Goal: Transaction & Acquisition: Purchase product/service

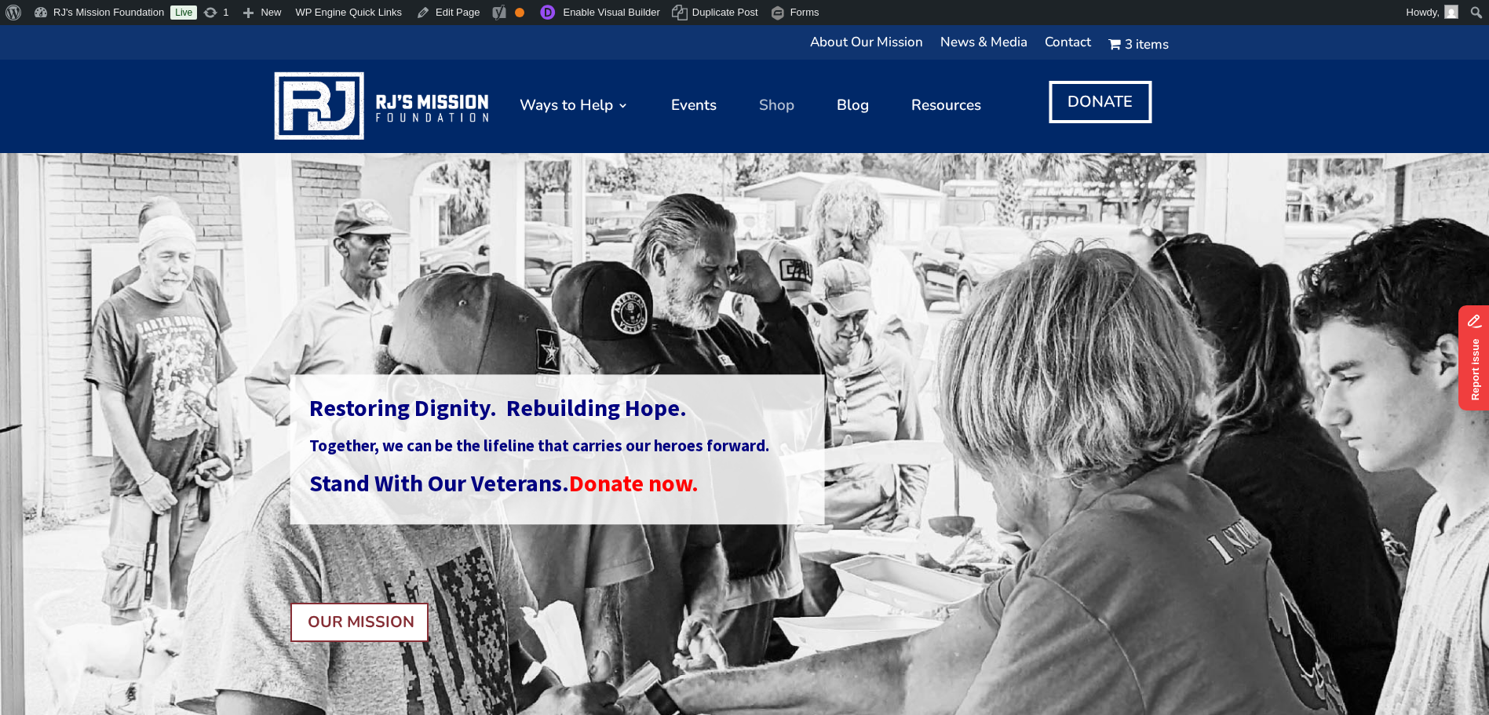
click at [771, 98] on link "Shop" at bounding box center [776, 106] width 35 height 78
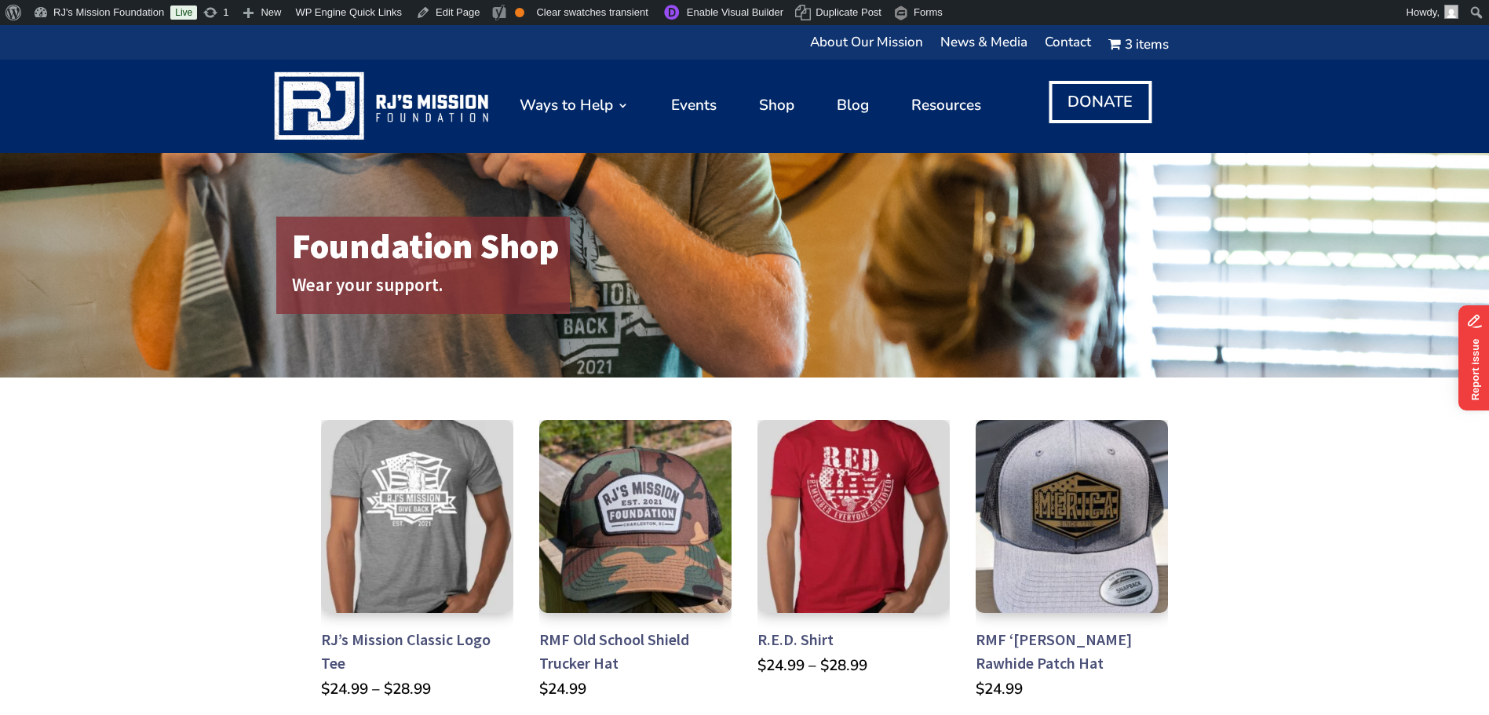
click at [341, 98] on img at bounding box center [383, 106] width 225 height 78
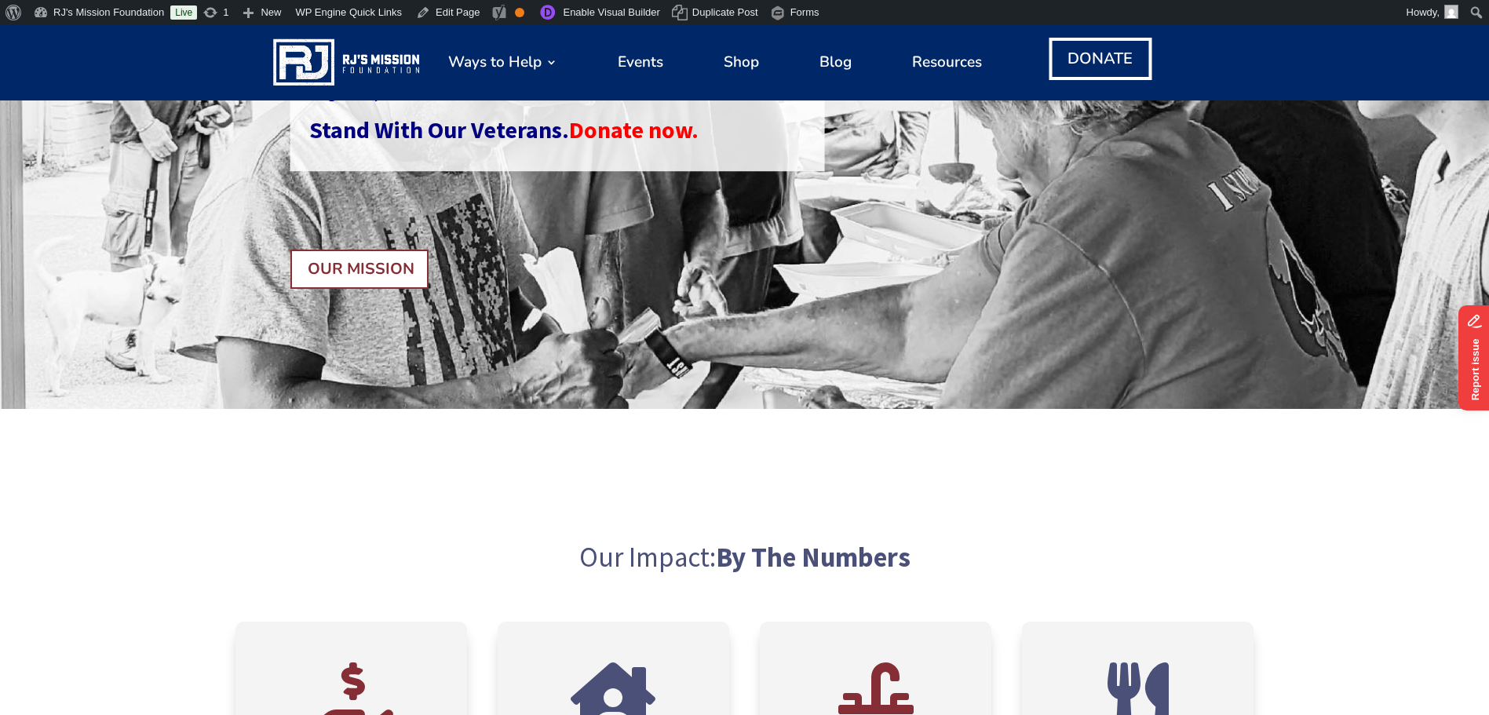
scroll to position [78, 0]
